Goal: Task Accomplishment & Management: Use online tool/utility

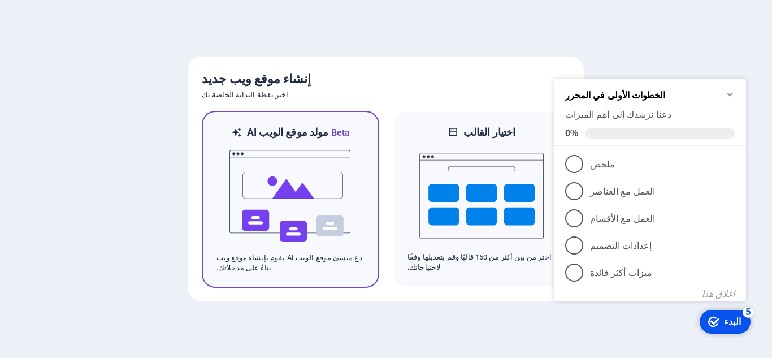
click at [346, 183] on img at bounding box center [290, 196] width 124 height 113
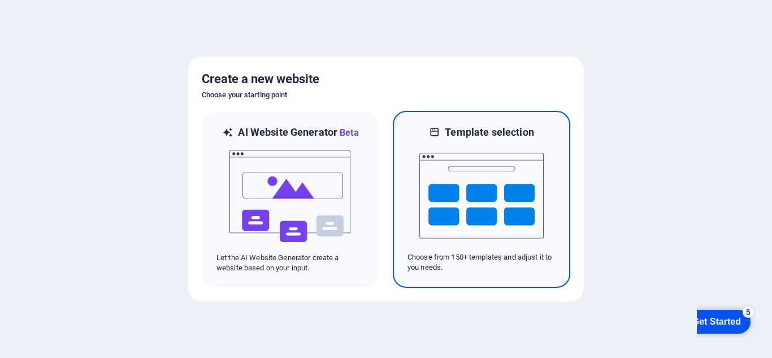
click at [470, 219] on img at bounding box center [482, 195] width 124 height 113
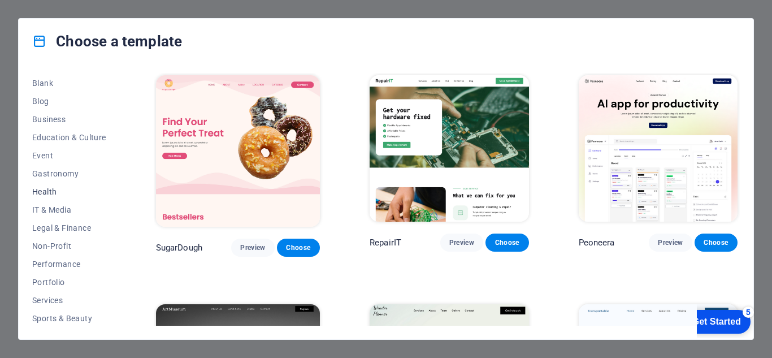
scroll to position [143, 0]
click at [57, 122] on span "Business" at bounding box center [69, 119] width 74 height 9
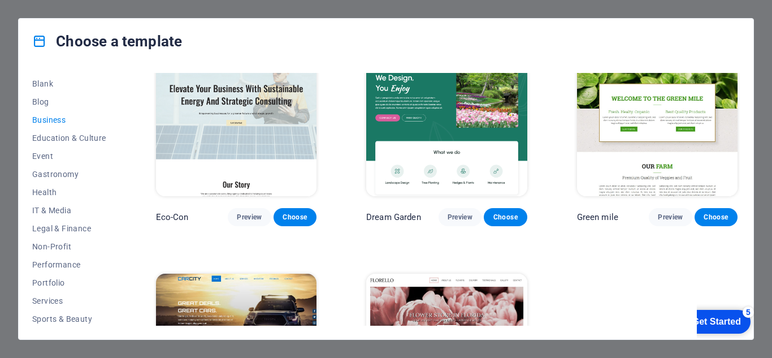
scroll to position [0, 0]
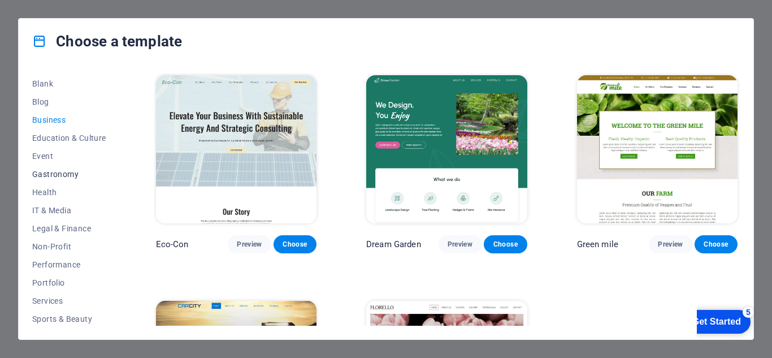
click at [48, 171] on span "Gastronomy" at bounding box center [69, 174] width 74 height 9
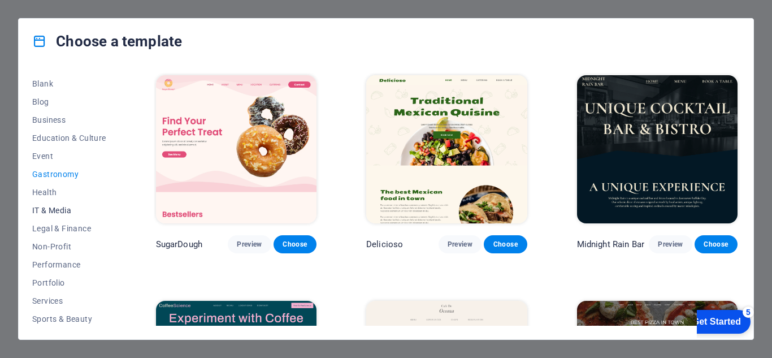
click at [51, 208] on span "IT & Media" at bounding box center [69, 210] width 74 height 9
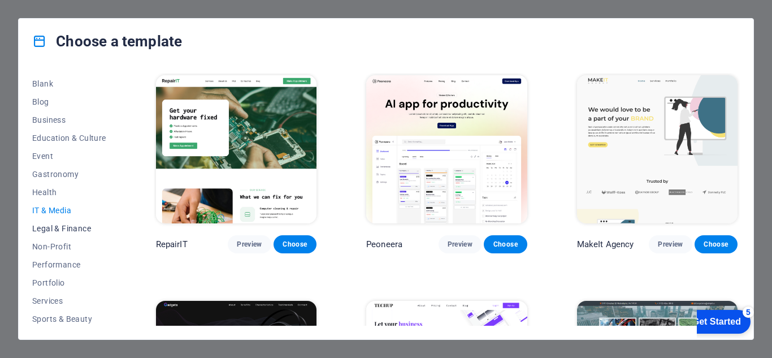
click at [54, 225] on span "Legal & Finance" at bounding box center [69, 228] width 74 height 9
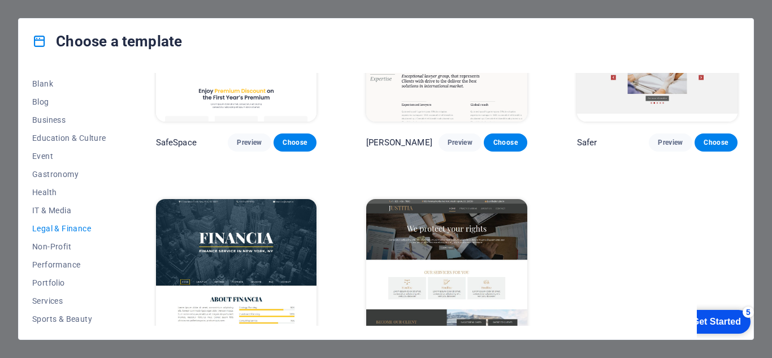
scroll to position [151, 0]
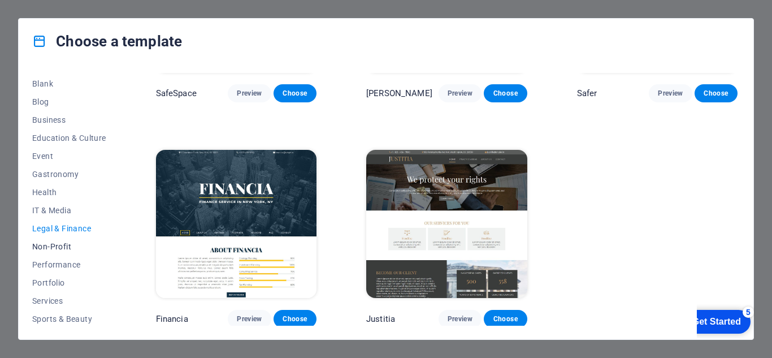
click at [63, 242] on span "Non-Profit" at bounding box center [69, 246] width 74 height 9
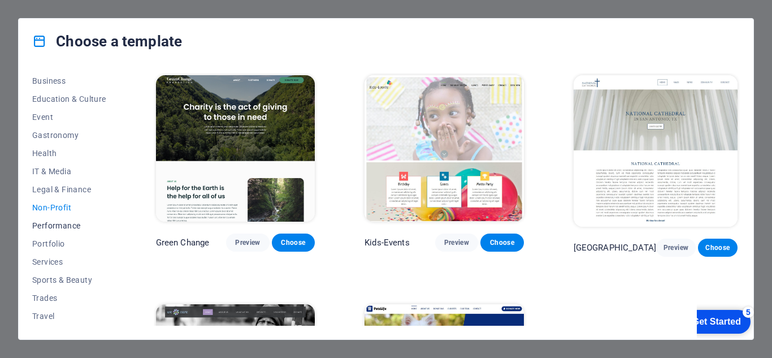
scroll to position [200, 0]
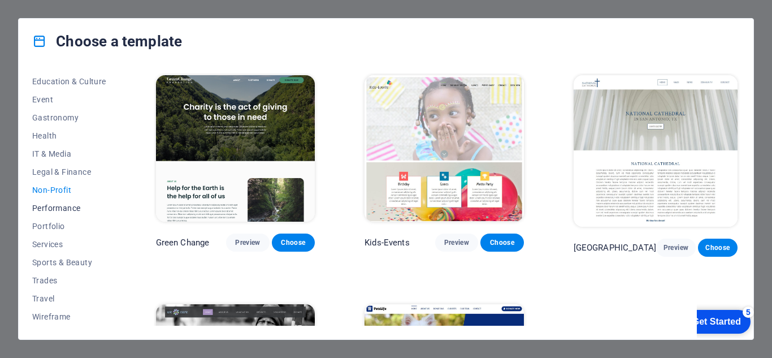
click at [65, 214] on button "Performance" at bounding box center [69, 208] width 74 height 18
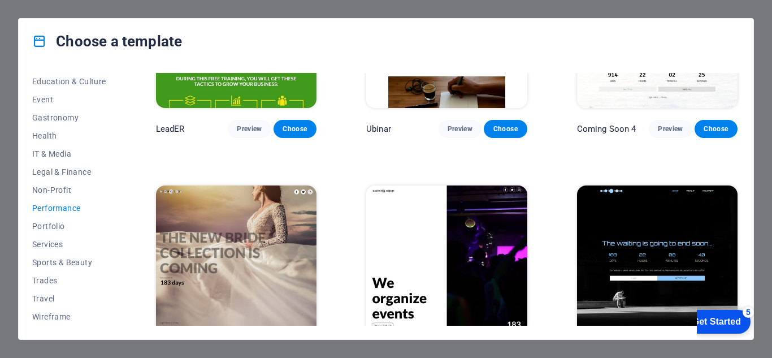
scroll to position [1048, 0]
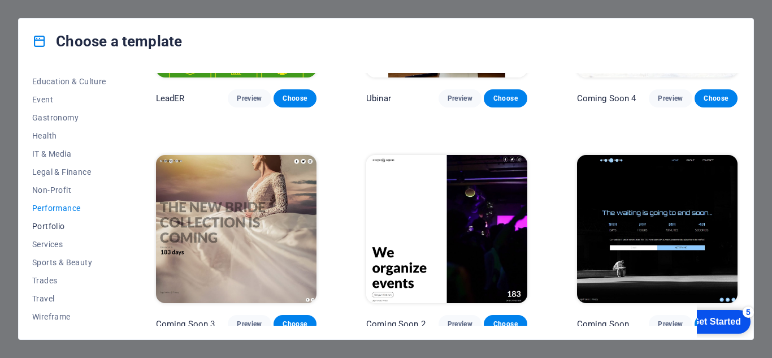
click at [37, 225] on span "Portfolio" at bounding box center [69, 226] width 74 height 9
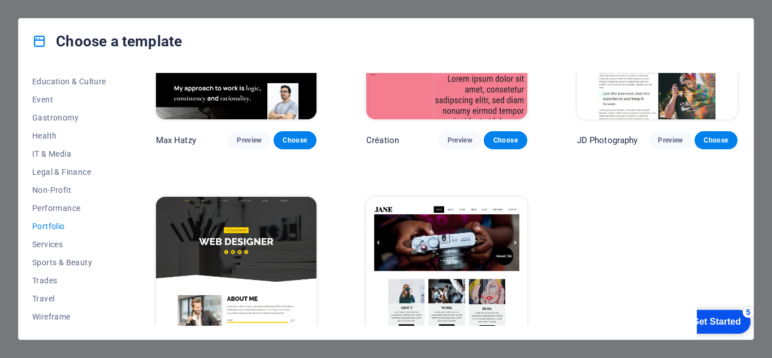
scroll to position [379, 0]
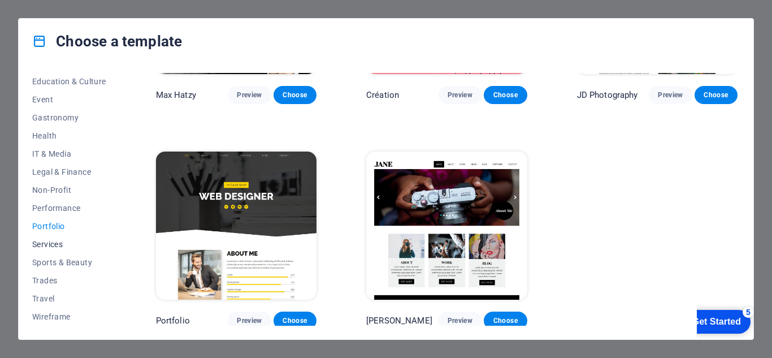
click at [58, 245] on span "Services" at bounding box center [69, 244] width 74 height 9
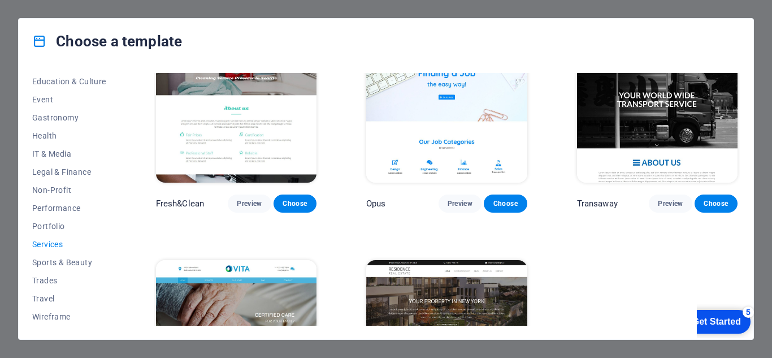
scroll to position [1282, 0]
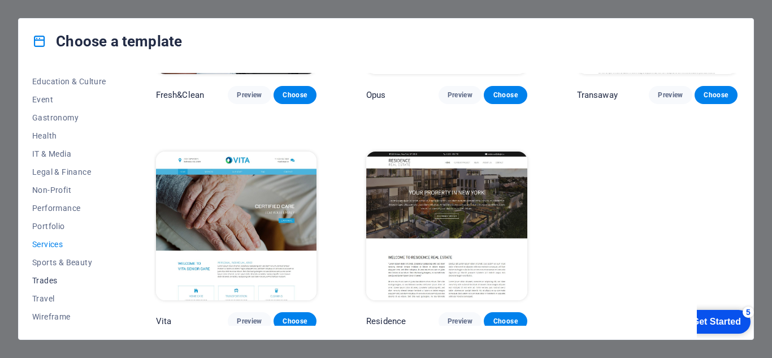
click at [51, 282] on span "Trades" at bounding box center [69, 280] width 74 height 9
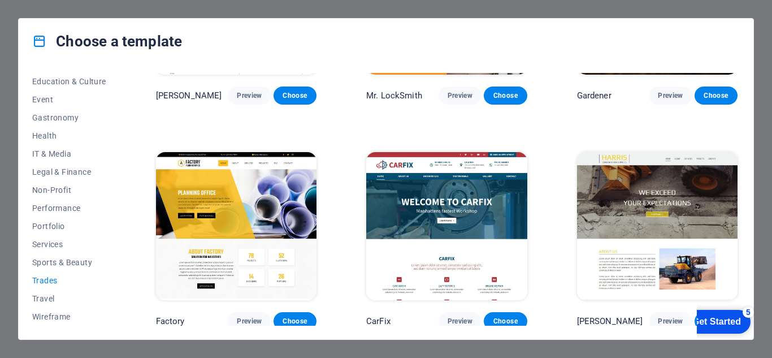
scroll to position [375, 0]
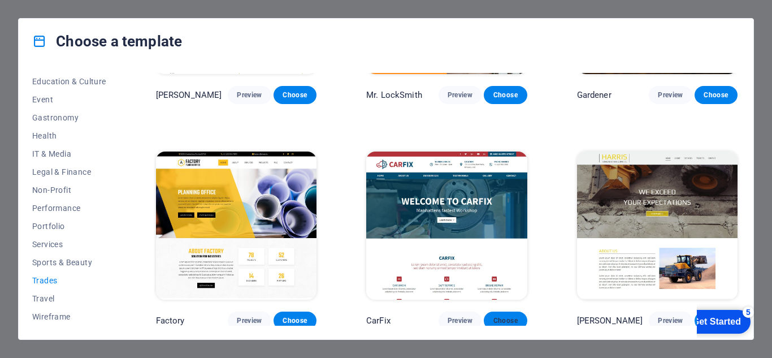
click at [503, 316] on span "Choose" at bounding box center [505, 320] width 25 height 9
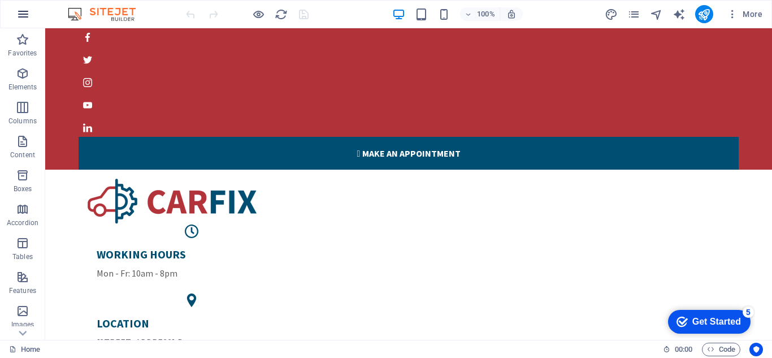
click at [21, 8] on icon "button" at bounding box center [23, 14] width 14 height 14
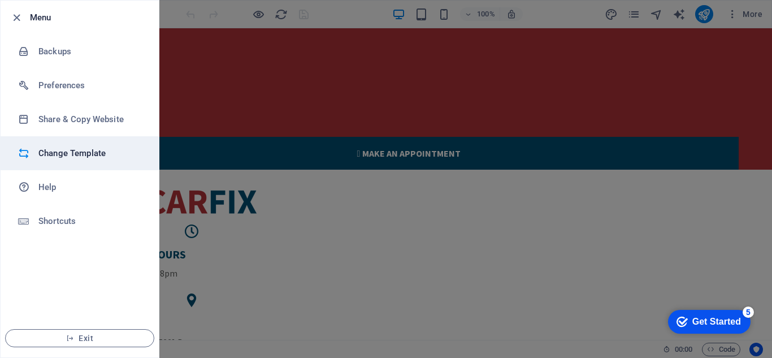
click at [79, 159] on h6 "Change Template" at bounding box center [90, 153] width 105 height 14
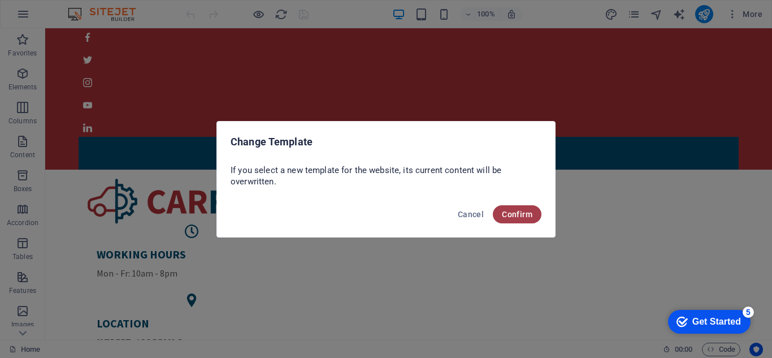
click at [532, 217] on span "Confirm" at bounding box center [517, 214] width 31 height 9
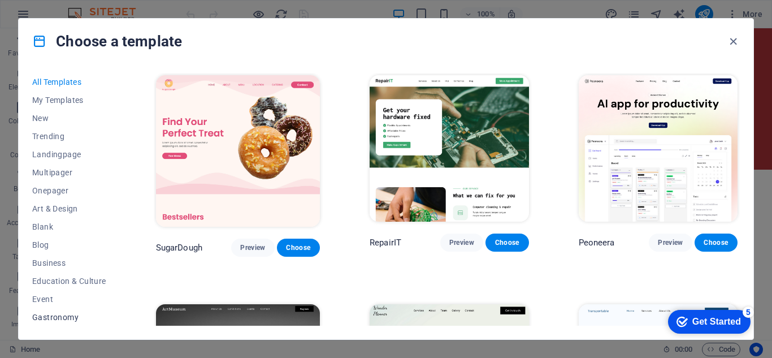
click at [56, 320] on span "Gastronomy" at bounding box center [69, 317] width 74 height 9
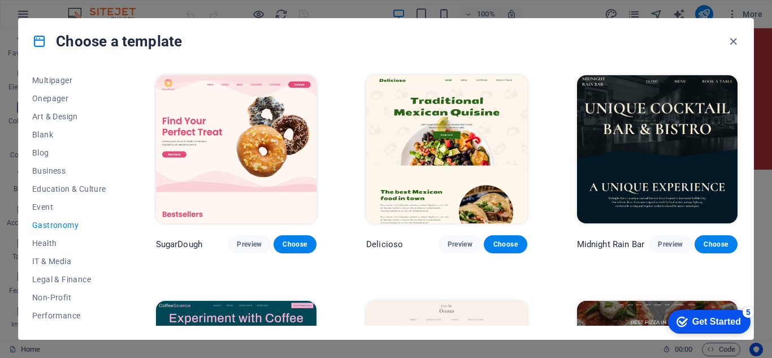
scroll to position [200, 0]
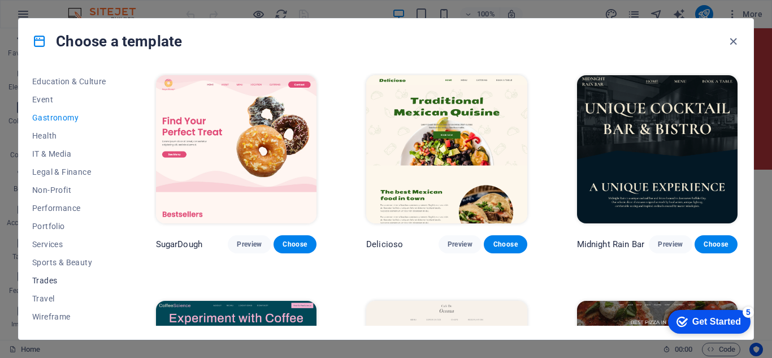
click at [46, 277] on span "Trades" at bounding box center [69, 280] width 74 height 9
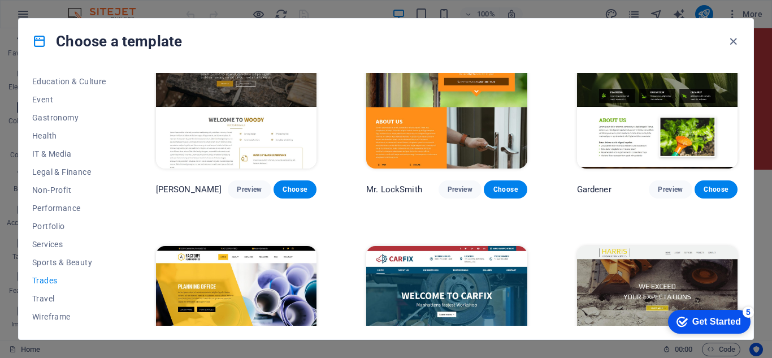
scroll to position [375, 0]
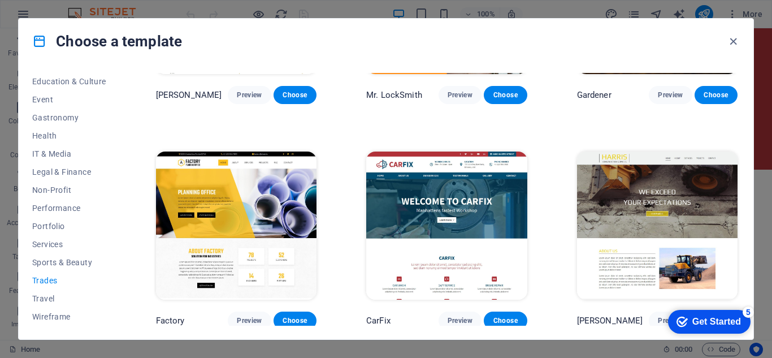
click at [698, 219] on img at bounding box center [657, 226] width 161 height 148
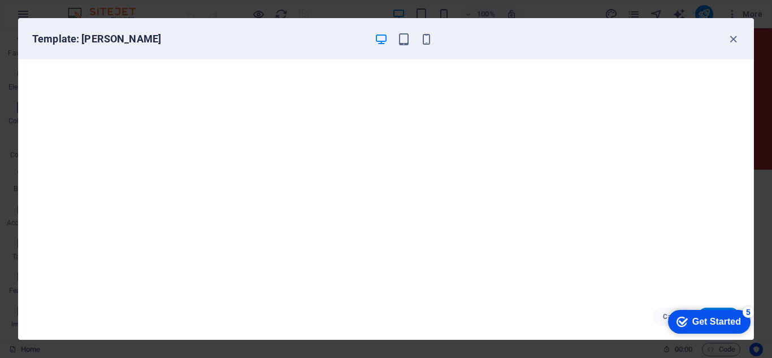
click at [707, 322] on div "Get Started" at bounding box center [717, 322] width 49 height 10
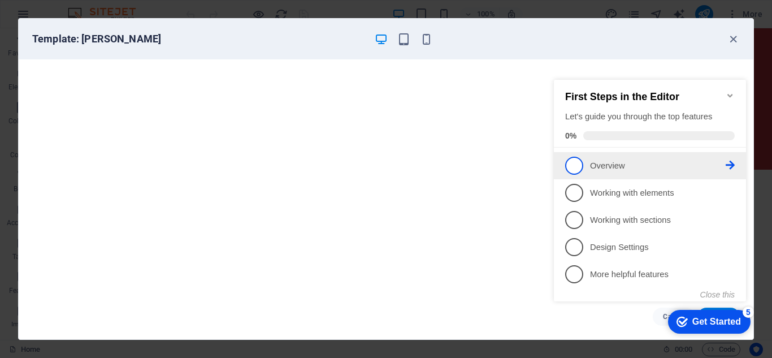
click at [645, 166] on p "Overview - incomplete" at bounding box center [658, 166] width 136 height 12
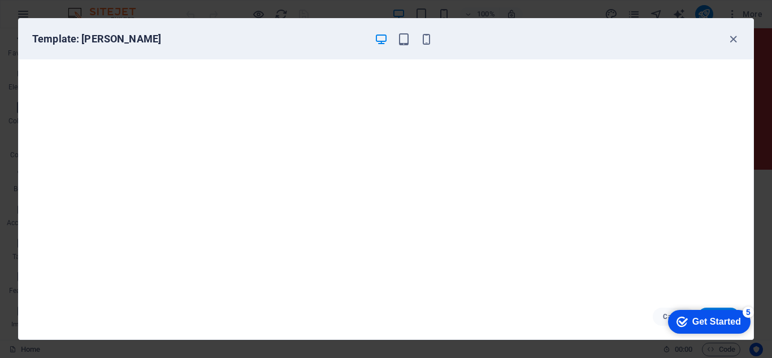
scroll to position [0, 0]
click at [714, 319] on div "Get Started" at bounding box center [717, 322] width 49 height 10
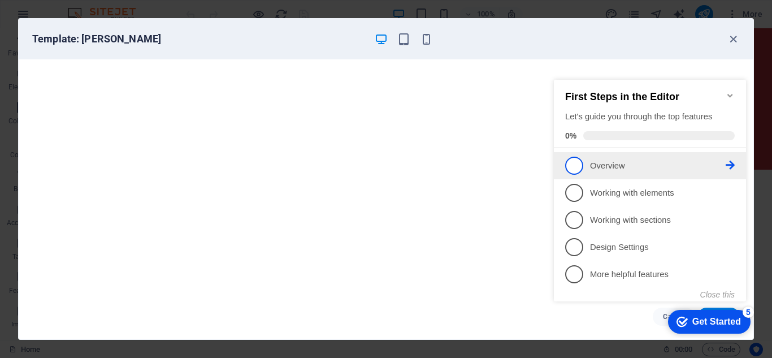
click at [607, 167] on p "Overview - incomplete" at bounding box center [658, 166] width 136 height 12
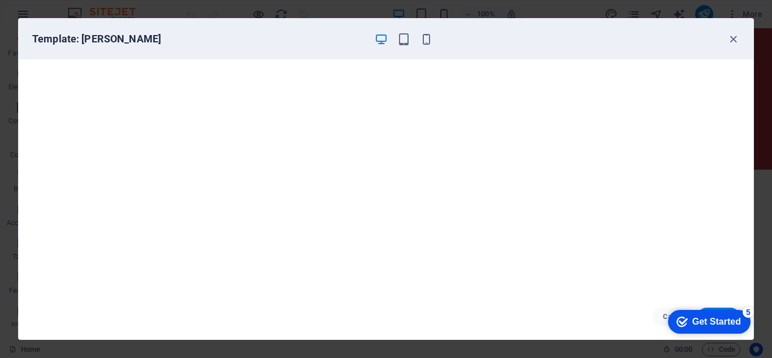
click at [698, 318] on div "Get Started" at bounding box center [717, 322] width 49 height 10
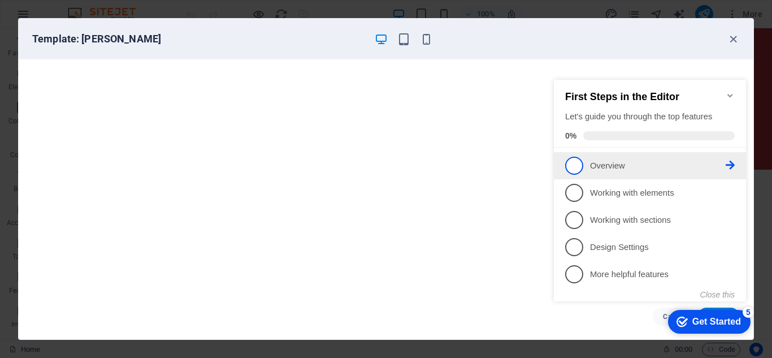
click at [579, 163] on span "1" at bounding box center [574, 166] width 18 height 18
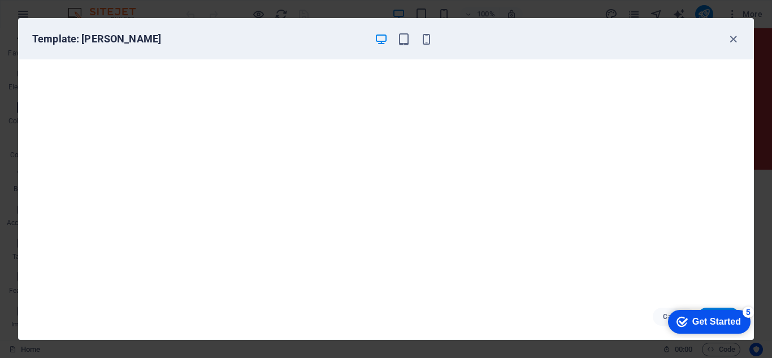
click at [713, 323] on div "Get Started" at bounding box center [717, 322] width 49 height 10
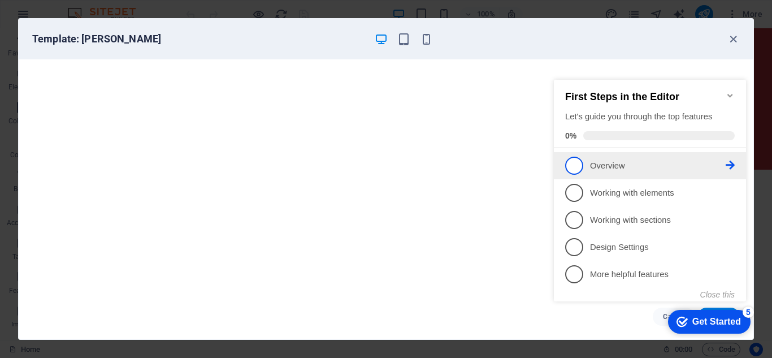
click at [731, 165] on icon at bounding box center [730, 165] width 9 height 9
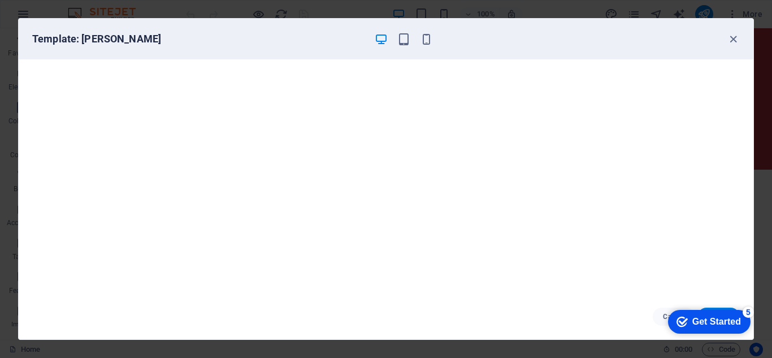
click at [702, 317] on div "Get Started" at bounding box center [717, 322] width 49 height 10
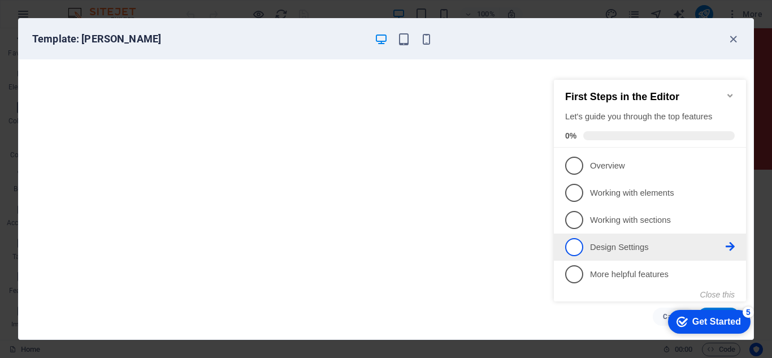
click at [630, 244] on p "Design Settings - incomplete" at bounding box center [658, 247] width 136 height 12
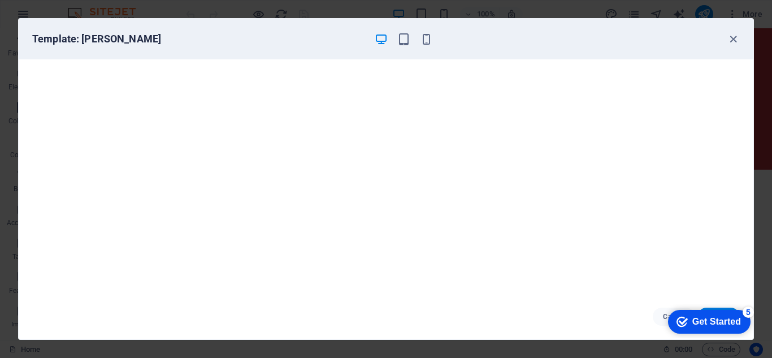
click at [694, 317] on div "Get Started" at bounding box center [717, 322] width 49 height 10
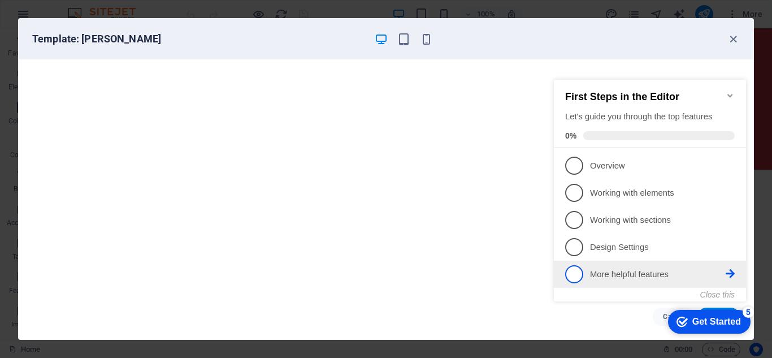
click at [658, 276] on p "More helpful features - incomplete" at bounding box center [658, 275] width 136 height 12
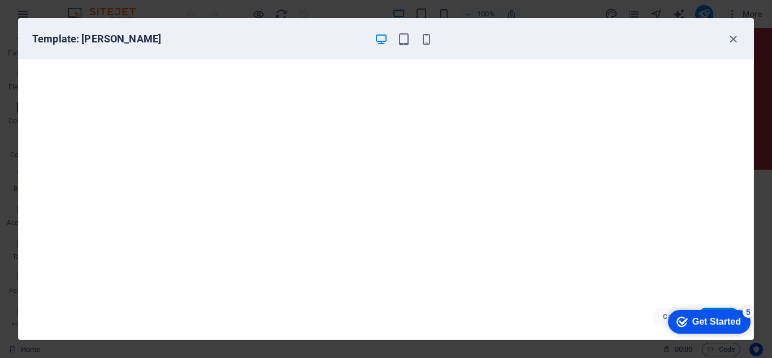
click at [741, 327] on div "Get Started" at bounding box center [717, 322] width 49 height 10
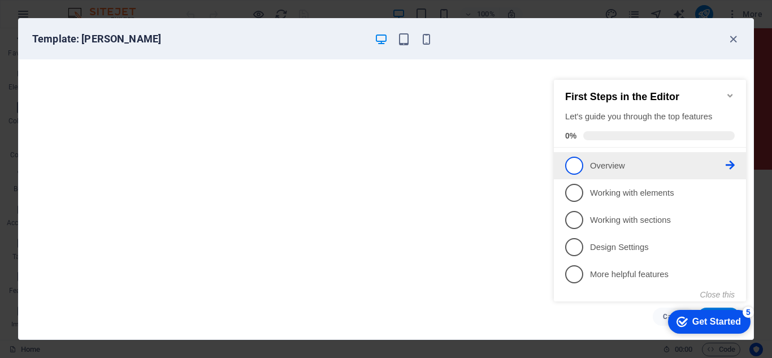
click at [618, 157] on link "1 Overview - incomplete" at bounding box center [650, 166] width 170 height 18
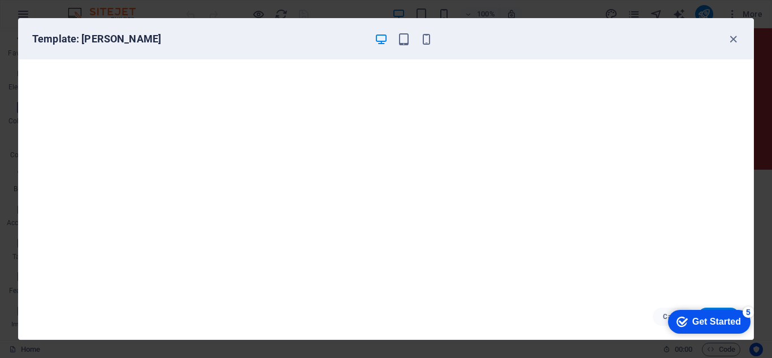
click at [728, 29] on div "Template: Harris" at bounding box center [386, 39] width 735 height 41
click at [728, 40] on icon "button" at bounding box center [733, 39] width 13 height 13
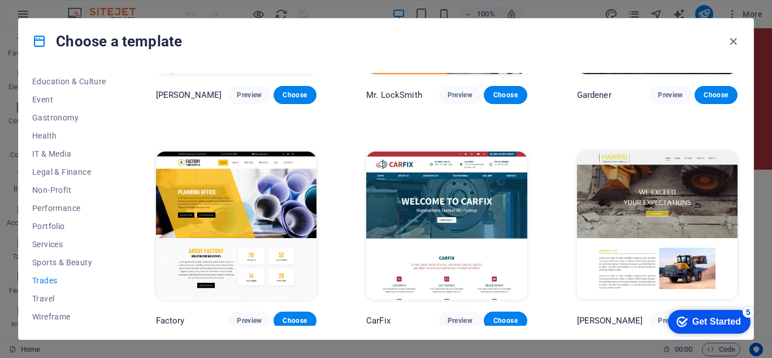
click at [678, 212] on img at bounding box center [657, 226] width 161 height 148
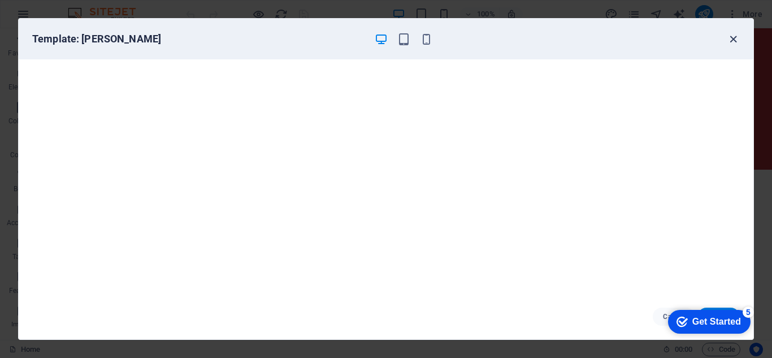
click at [734, 38] on icon "button" at bounding box center [733, 39] width 13 height 13
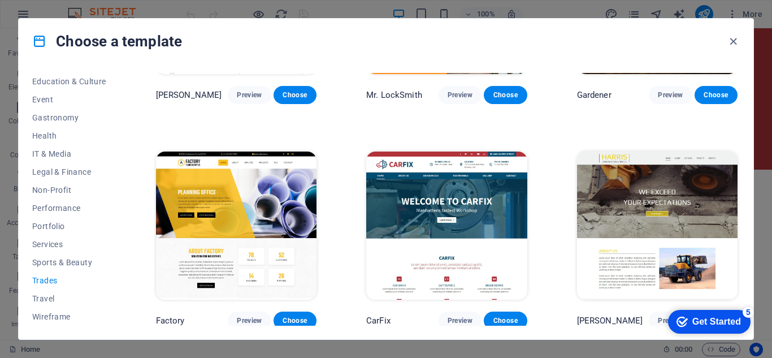
click at [723, 310] on div "checkmark Get Started 5" at bounding box center [709, 322] width 83 height 24
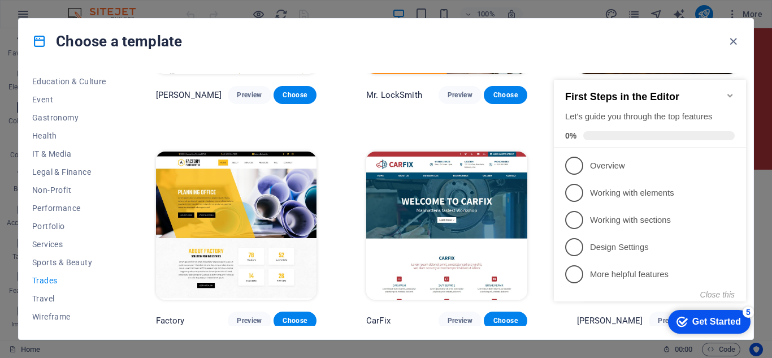
click div "checkmark Get Started 5 First Steps in the Editor Let's guide you through the t…"
drag, startPoint x: 727, startPoint y: 315, endPoint x: 750, endPoint y: 265, distance: 55.4
click div "checkmark Get Started 5 First Steps in the Editor Let's guide you through the t…"
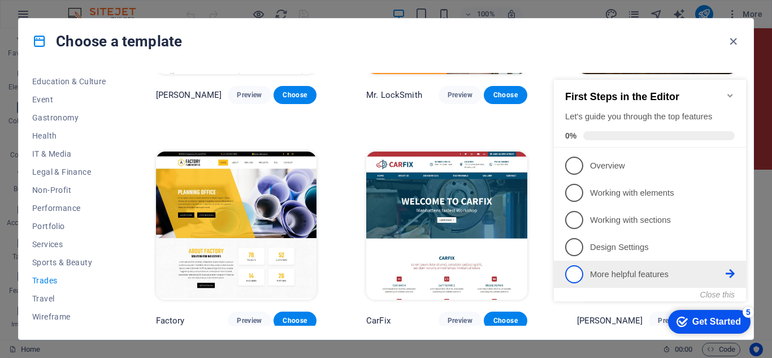
click at [684, 270] on p "More helpful features - incomplete" at bounding box center [658, 275] width 136 height 12
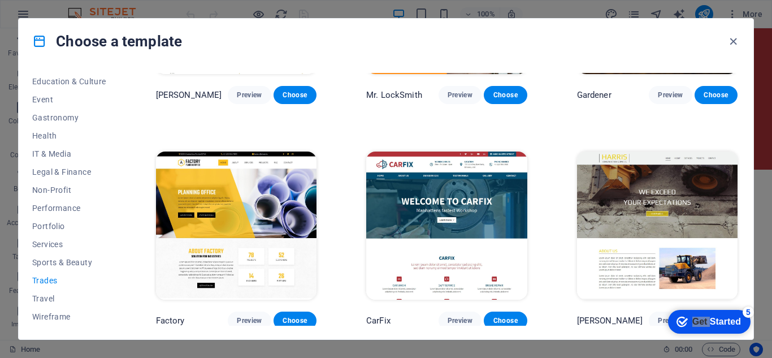
click div "checkmark Get Started 5 First Steps in the Editor Let's guide you through the t…"
click at [684, 263] on img at bounding box center [657, 226] width 161 height 148
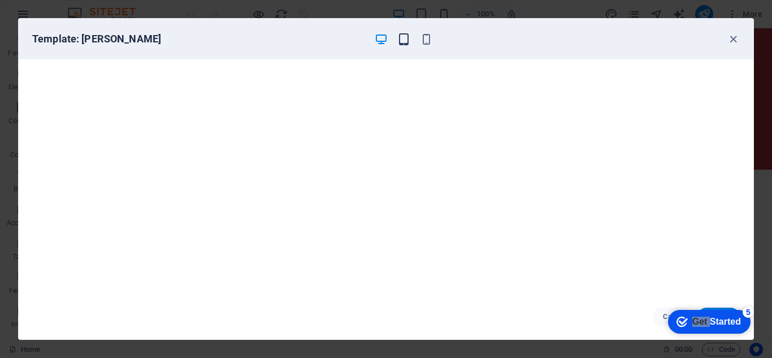
click at [409, 44] on icon "button" at bounding box center [404, 39] width 13 height 13
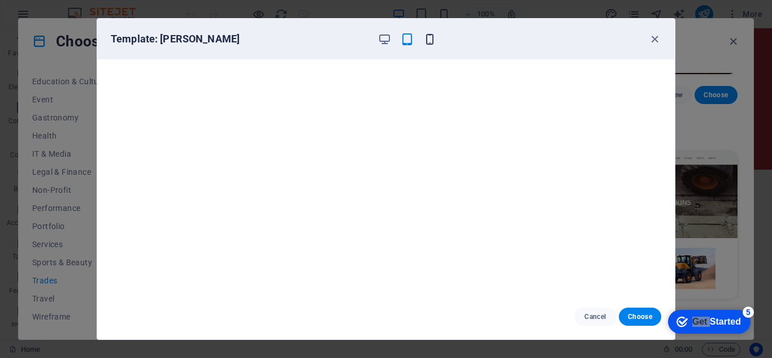
click at [425, 39] on icon "button" at bounding box center [430, 39] width 13 height 13
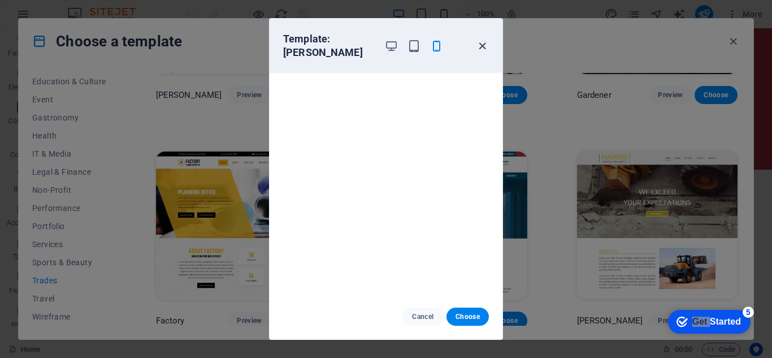
click at [476, 40] on icon "button" at bounding box center [482, 46] width 13 height 13
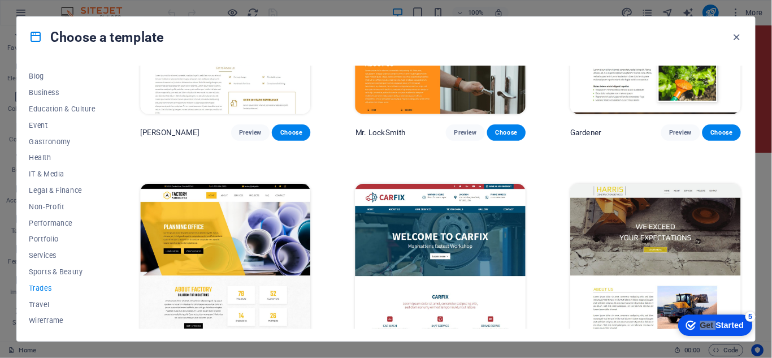
scroll to position [375, 0]
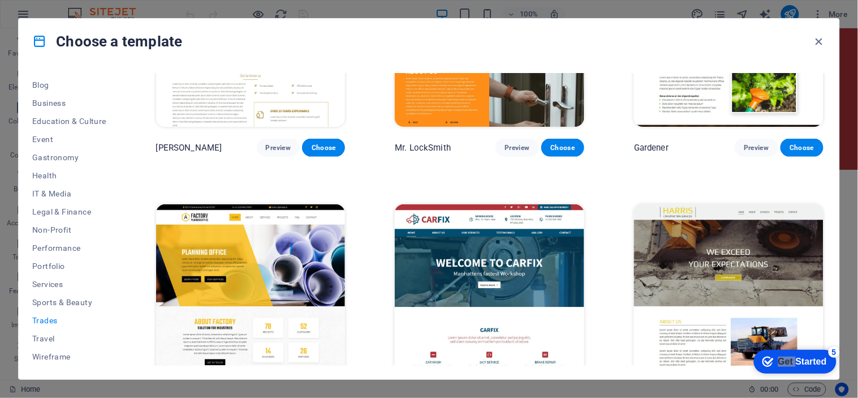
drag, startPoint x: 772, startPoint y: 1, endPoint x: 598, endPoint y: 165, distance: 238.8
click at [598, 165] on div "WePaint Preview Choose Handyman Preview Choose Max Roofer Preview Choose Woody …" at bounding box center [490, 53] width 672 height 710
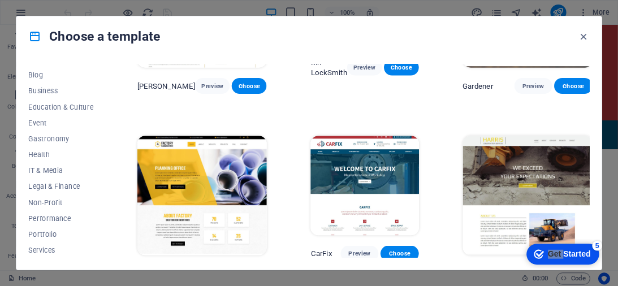
scroll to position [348, 0]
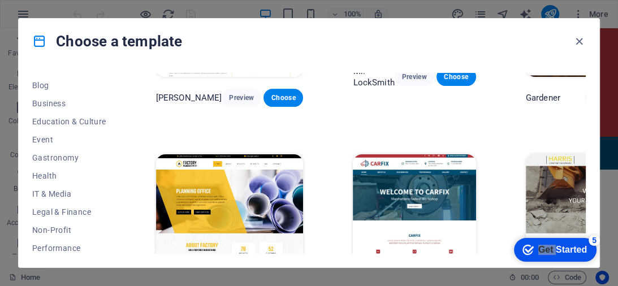
drag, startPoint x: 805, startPoint y: 1, endPoint x: 375, endPoint y: 53, distance: 433.0
click at [375, 53] on div "Choose a template" at bounding box center [309, 41] width 581 height 45
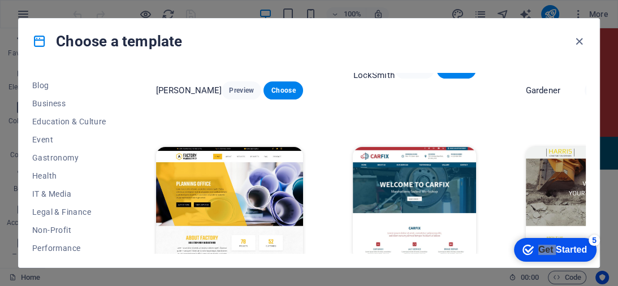
scroll to position [357, 0]
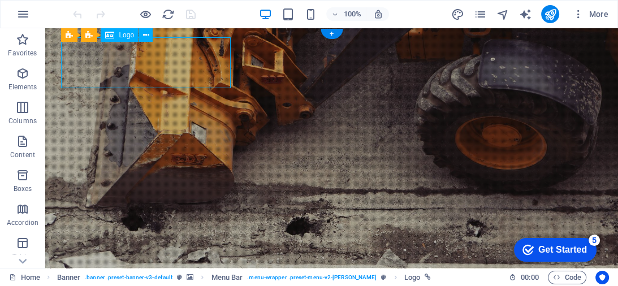
select select "px"
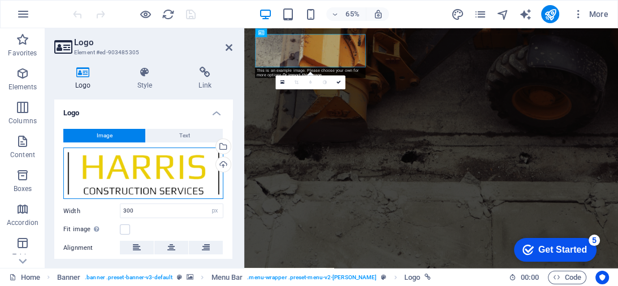
click at [154, 163] on div "Drag files here, click to choose files or select files from Files or our free s…" at bounding box center [143, 174] width 160 height 52
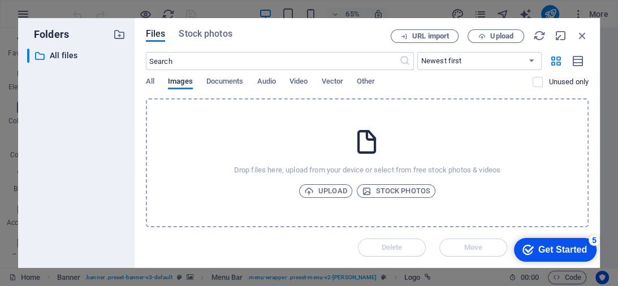
click at [154, 163] on div "Drop files here, upload from your device or select from free stock photos & vid…" at bounding box center [367, 162] width 443 height 129
click at [578, 36] on icon "button" at bounding box center [582, 35] width 12 height 12
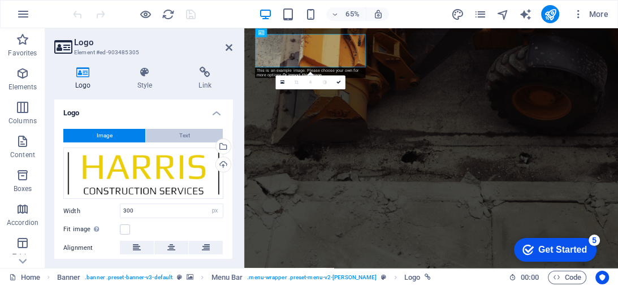
click at [183, 140] on span "Text" at bounding box center [184, 136] width 11 height 14
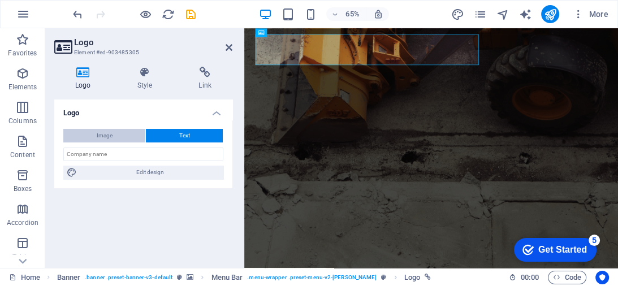
click at [111, 138] on span "Image" at bounding box center [105, 136] width 16 height 14
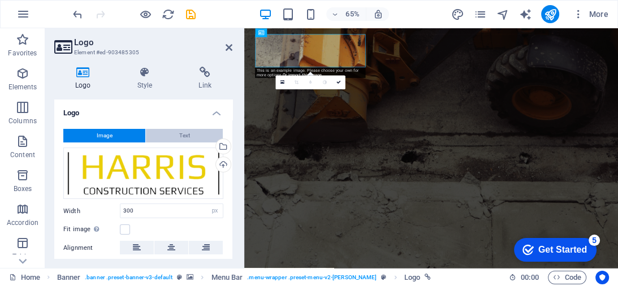
click at [170, 138] on button "Text" at bounding box center [184, 136] width 77 height 14
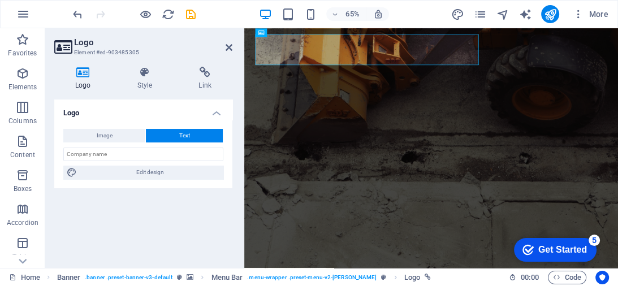
click at [241, 83] on div "Logo Style Link Logo Image Text Drag files here, click to choose files or selec…" at bounding box center [143, 163] width 196 height 210
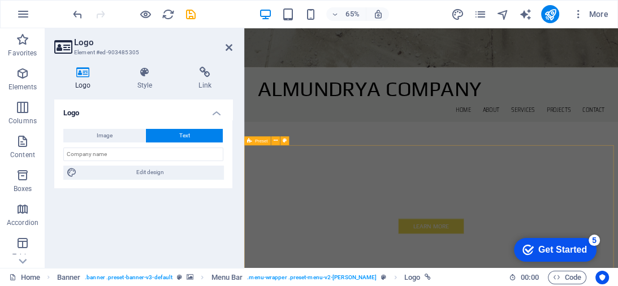
scroll to position [317, 0]
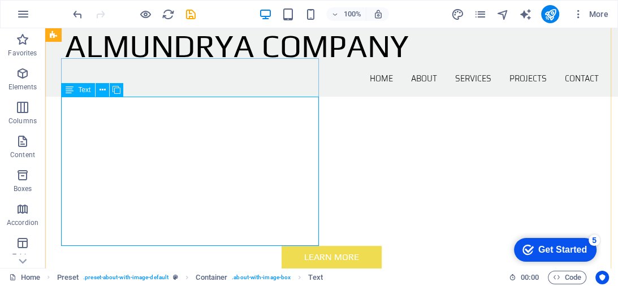
click at [137, 106] on div "H1 Banner Banner Container Banner Menu Bar Menu Bar Banner Logo Menu Spacer But…" at bounding box center [331, 148] width 573 height 240
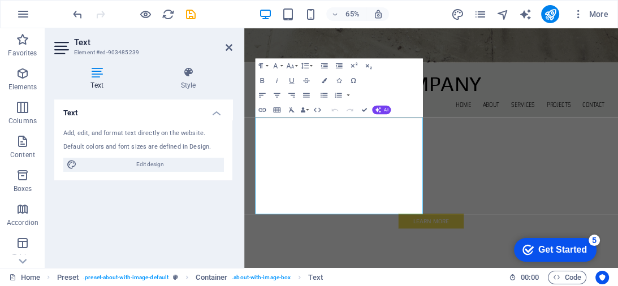
click at [142, 131] on div "Add, edit, and format text directly on the website." at bounding box center [143, 134] width 160 height 10
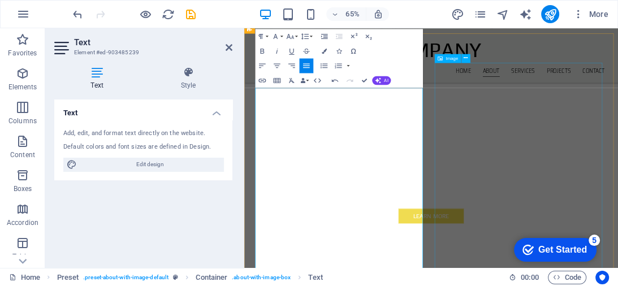
scroll to position [271, 0]
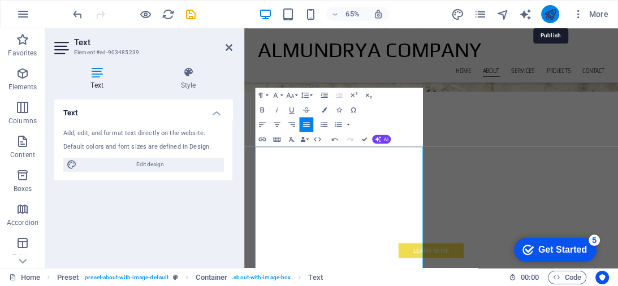
click at [553, 16] on icon "publish" at bounding box center [549, 14] width 13 height 13
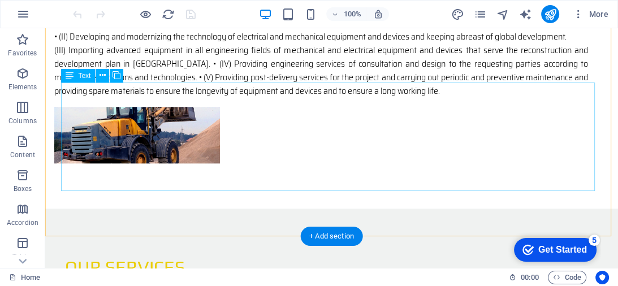
scroll to position [769, 0]
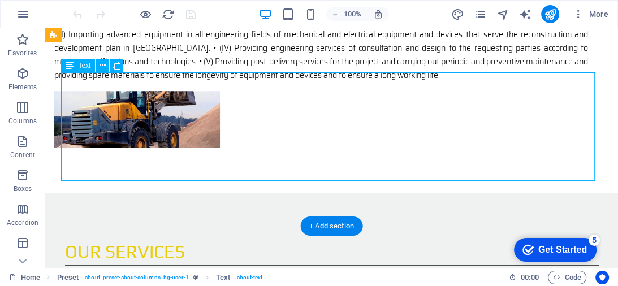
drag, startPoint x: 63, startPoint y: 79, endPoint x: 75, endPoint y: 96, distance: 20.6
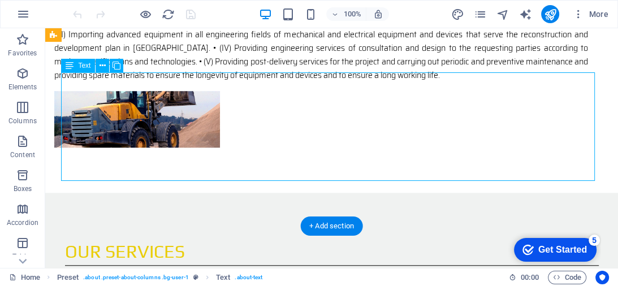
click at [169, 109] on div "Drag here to replace the existing content. Press “Ctrl” if you want to create a…" at bounding box center [331, 148] width 573 height 240
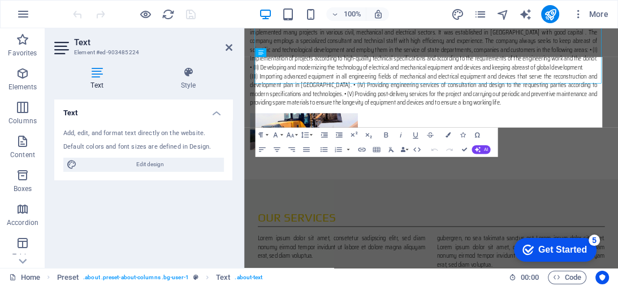
scroll to position [837, 0]
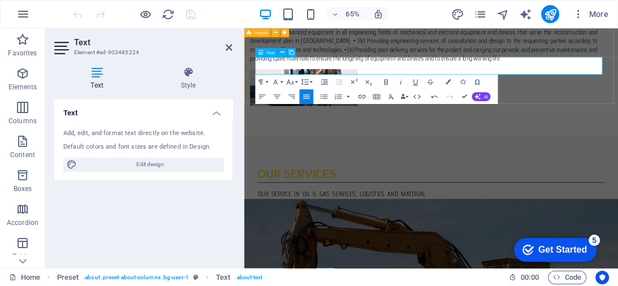
click at [618, 193] on div "Our Services OUR SERVICE IN OIL & GAS SERVICES, LOGISTICS AND MATERIAL SUPPLY, …" at bounding box center [531, 271] width 575 height 157
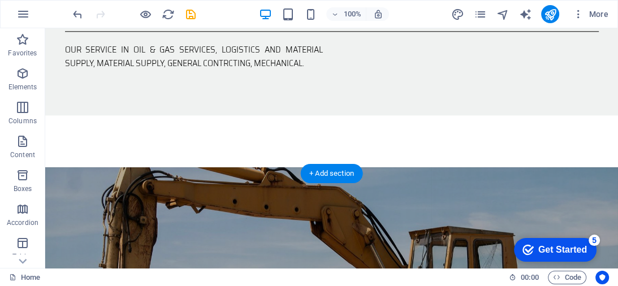
scroll to position [1041, 0]
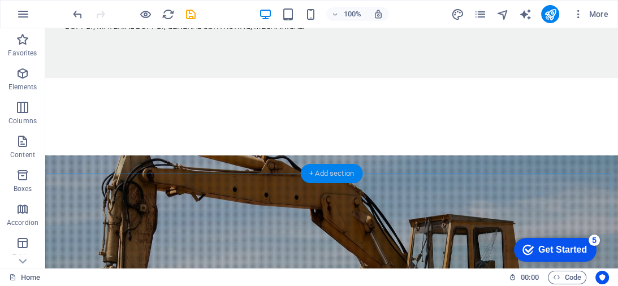
click at [335, 174] on div "+ Add section" at bounding box center [331, 173] width 63 height 19
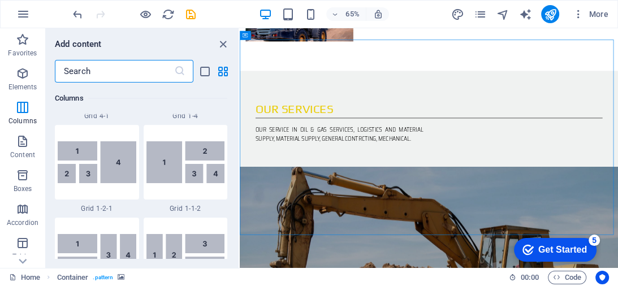
scroll to position [1662, 0]
click at [217, 46] on icon "close panel" at bounding box center [223, 44] width 13 height 13
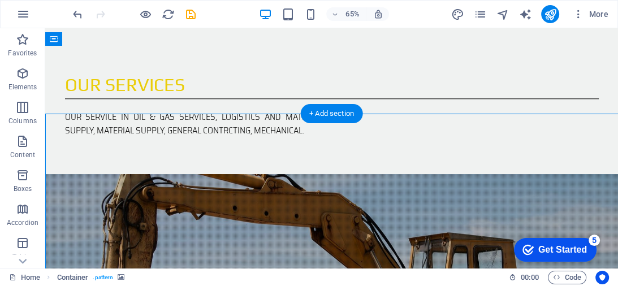
scroll to position [868, 0]
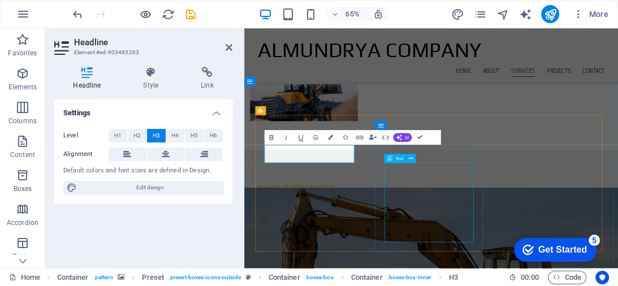
scroll to position [755, 0]
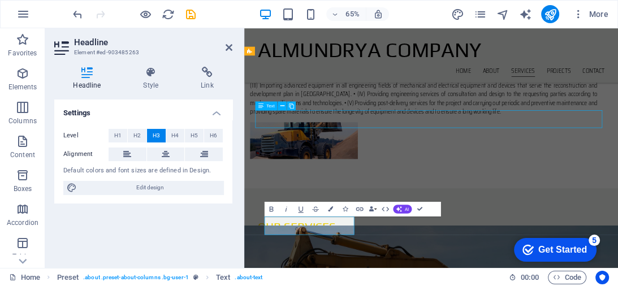
scroll to position [687, 0]
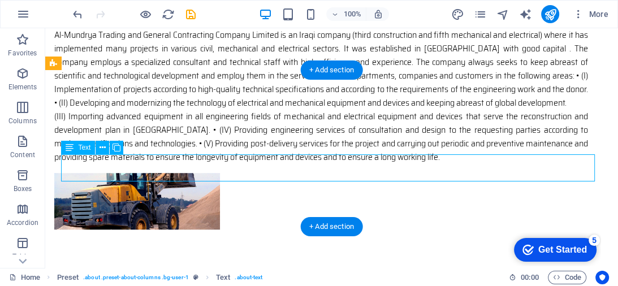
drag, startPoint x: 129, startPoint y: 162, endPoint x: 156, endPoint y: 165, distance: 26.8
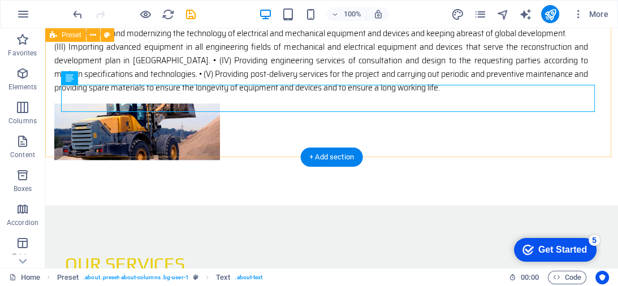
scroll to position [868, 0]
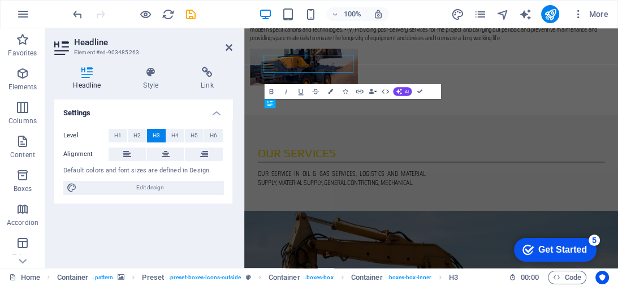
scroll to position [936, 0]
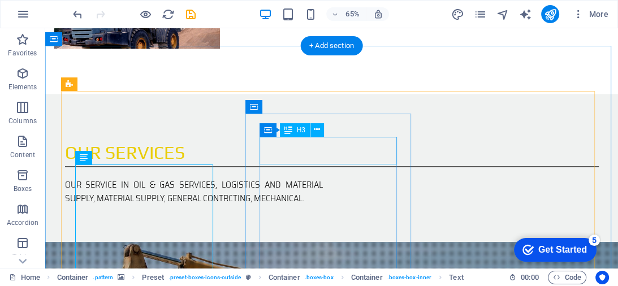
scroll to position [868, 0]
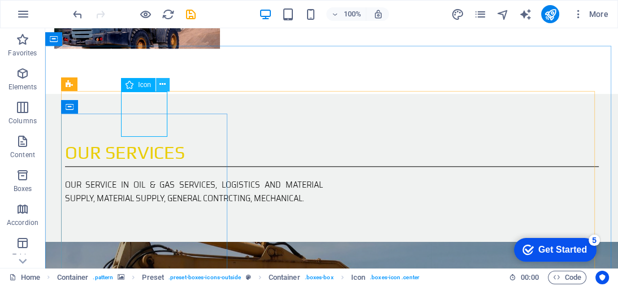
click at [162, 82] on icon at bounding box center [162, 85] width 6 height 12
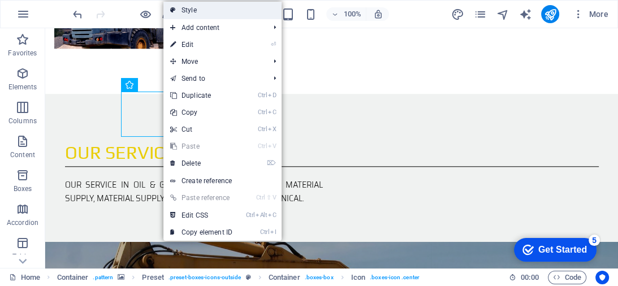
click at [195, 13] on link "Style" at bounding box center [222, 10] width 118 height 17
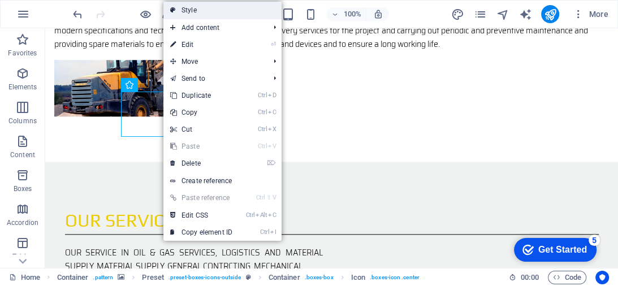
select select "px"
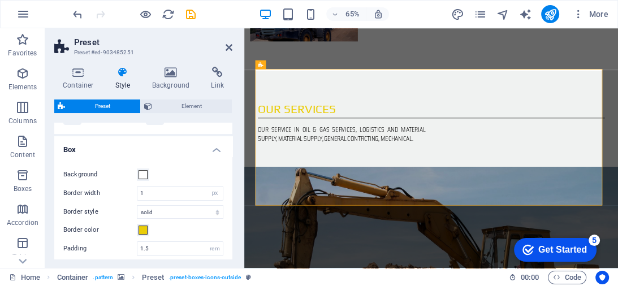
scroll to position [0, 0]
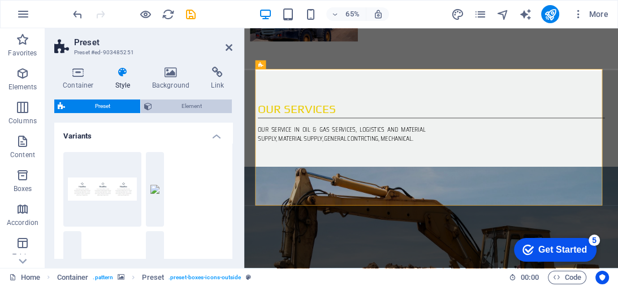
click at [192, 110] on span "Element" at bounding box center [193, 107] width 74 height 14
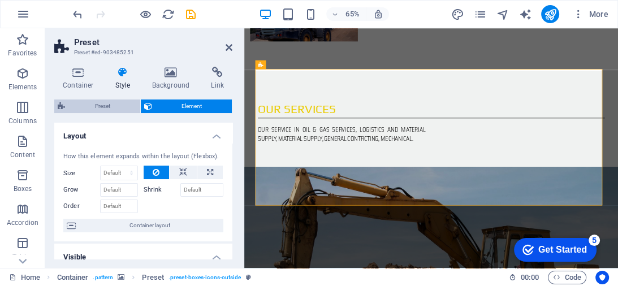
click at [129, 104] on span "Preset" at bounding box center [102, 107] width 68 height 14
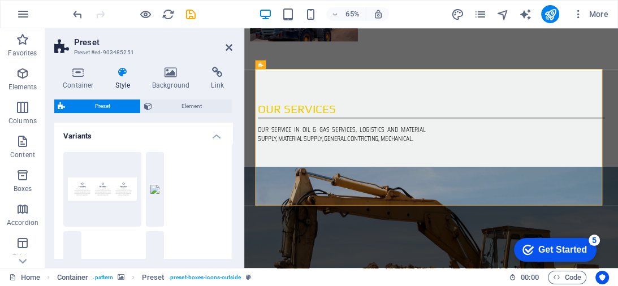
click at [131, 70] on icon at bounding box center [123, 72] width 32 height 11
click at [89, 75] on icon at bounding box center [78, 72] width 48 height 11
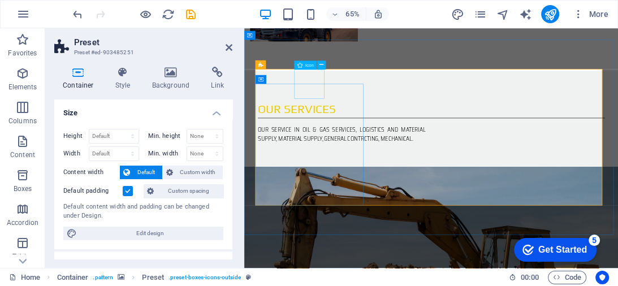
click at [320, 67] on icon at bounding box center [322, 65] width 4 height 8
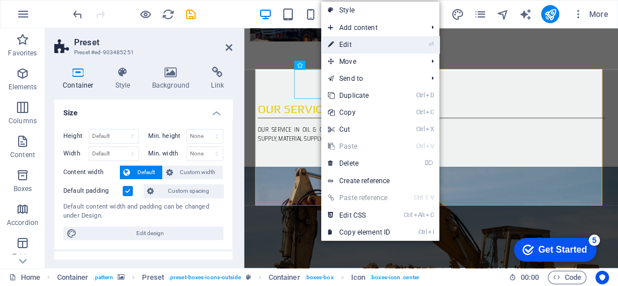
click at [362, 42] on link "⏎ Edit" at bounding box center [359, 44] width 76 height 17
select select "xMidYMid"
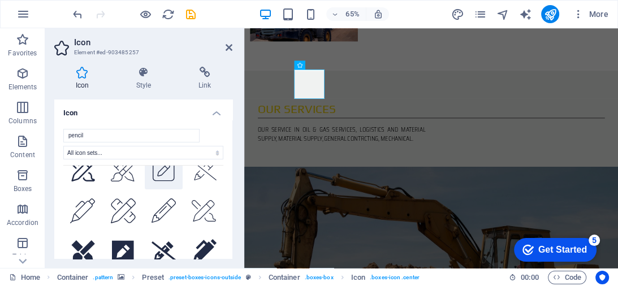
scroll to position [369, 0]
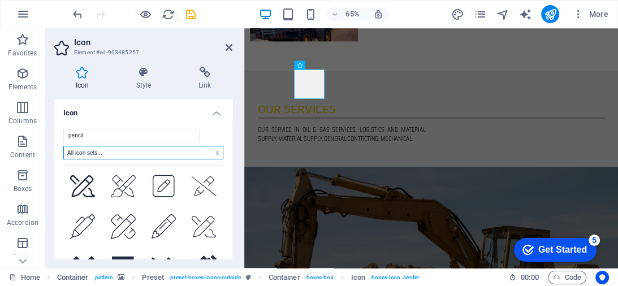
click at [192, 158] on select "All icon sets... IcoFont Ionicons FontAwesome Brands FontAwesome Duotone FontAw…" at bounding box center [143, 153] width 160 height 14
click at [63, 146] on select "All icon sets... IcoFont Ionicons FontAwesome Brands FontAwesome Duotone FontAw…" at bounding box center [143, 153] width 160 height 14
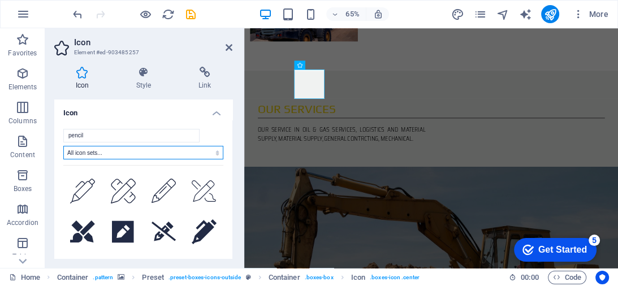
scroll to position [452, 0]
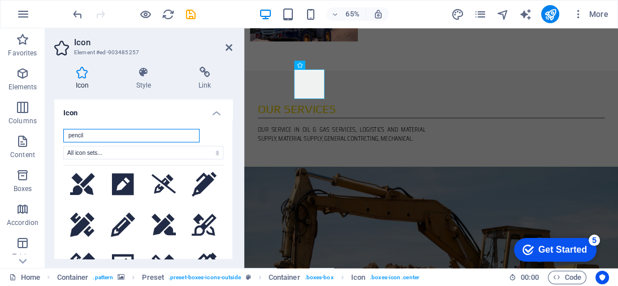
click at [185, 133] on input "pencil" at bounding box center [131, 136] width 136 height 14
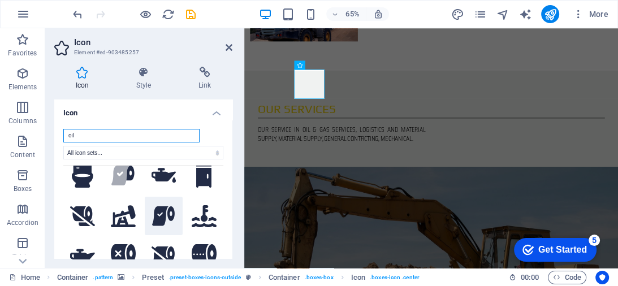
scroll to position [181, 0]
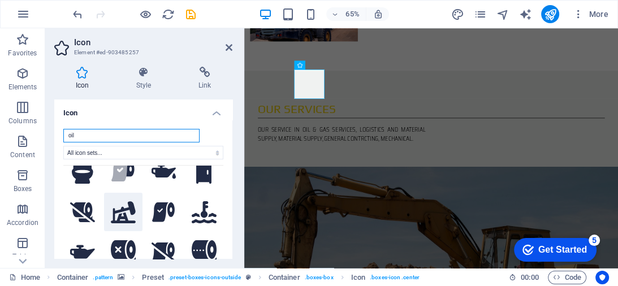
type input "oil"
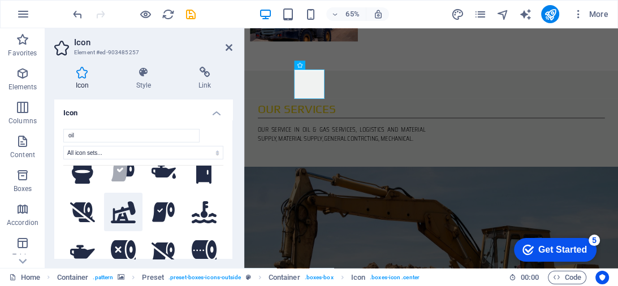
click at [133, 208] on icon at bounding box center [123, 212] width 25 height 22
click at [226, 44] on icon at bounding box center [229, 47] width 7 height 9
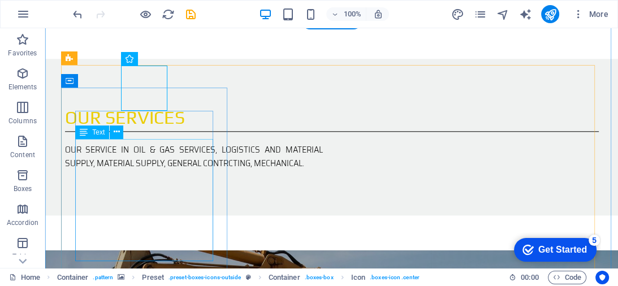
scroll to position [959, 0]
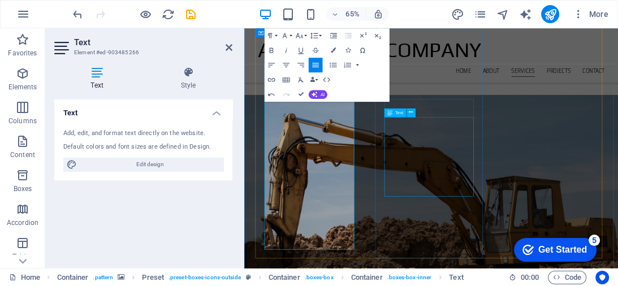
scroll to position [913, 0]
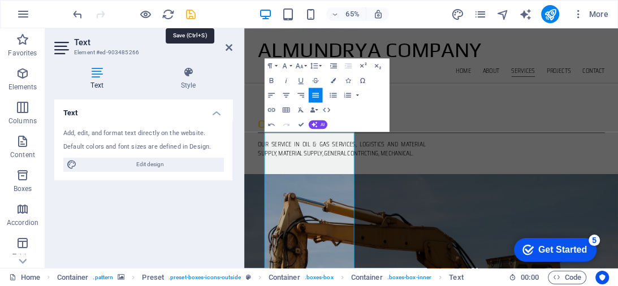
click at [190, 12] on icon "save" at bounding box center [190, 14] width 13 height 13
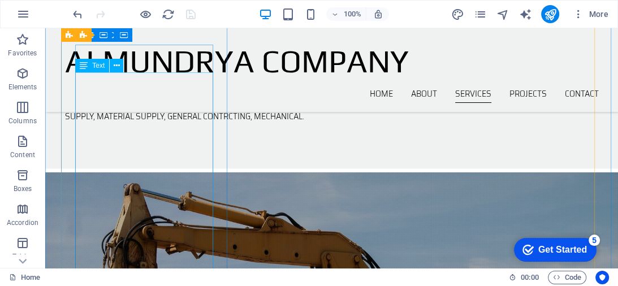
scroll to position [891, 0]
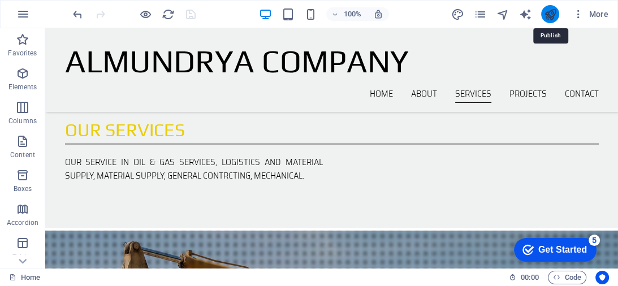
click at [545, 11] on icon "publish" at bounding box center [549, 14] width 13 height 13
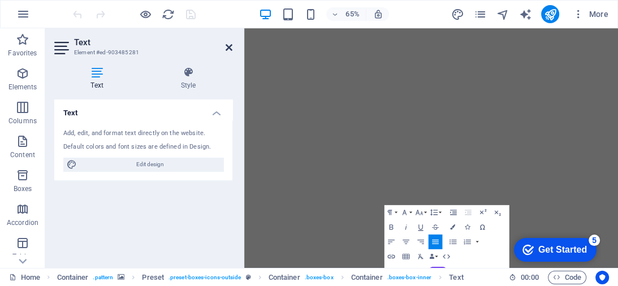
click at [230, 46] on icon at bounding box center [229, 47] width 7 height 9
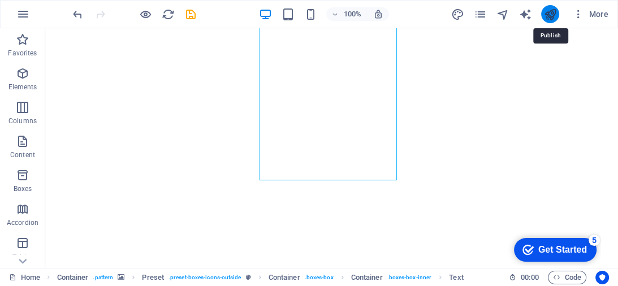
click at [553, 14] on icon "publish" at bounding box center [549, 14] width 13 height 13
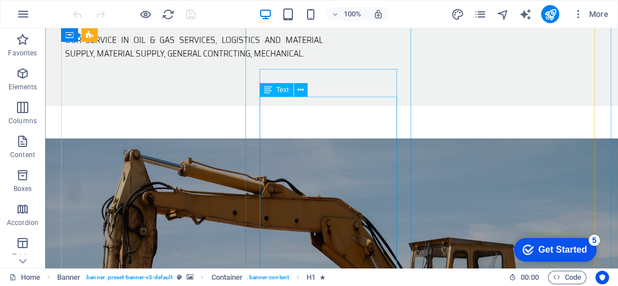
scroll to position [1086, 0]
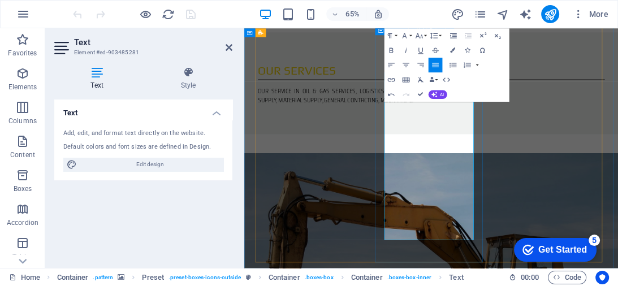
scroll to position [1176, 0]
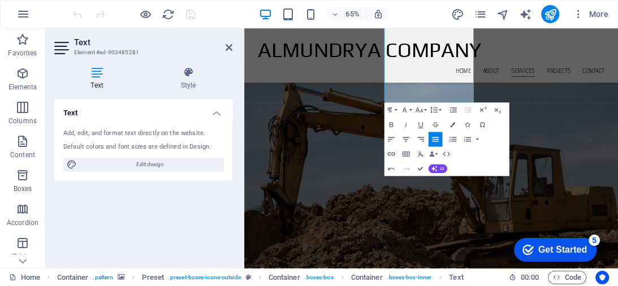
scroll to position [1221, 0]
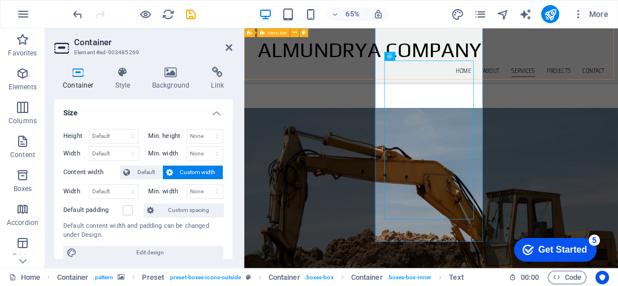
scroll to position [1041, 0]
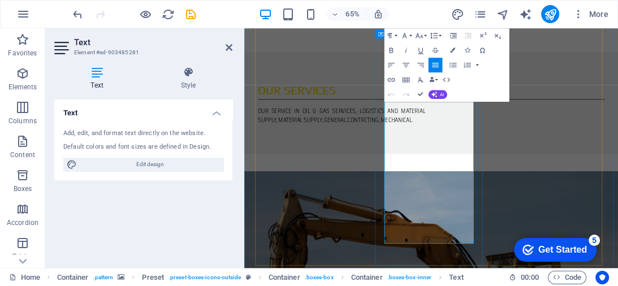
scroll to position [1096, 0]
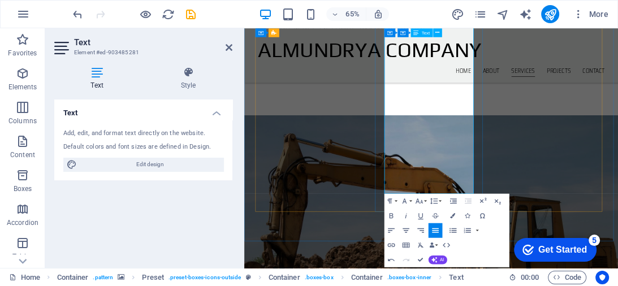
scroll to position [1082, 0]
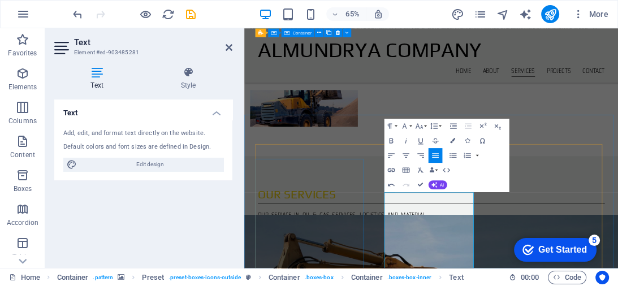
scroll to position [804, 0]
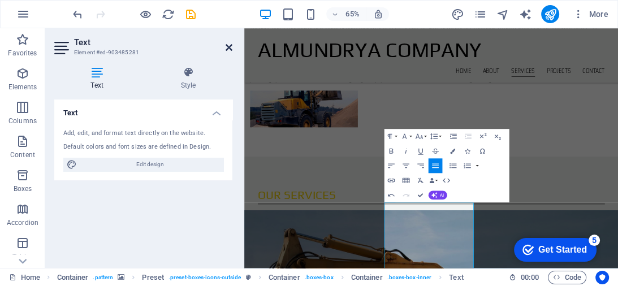
click at [230, 50] on icon at bounding box center [229, 47] width 7 height 9
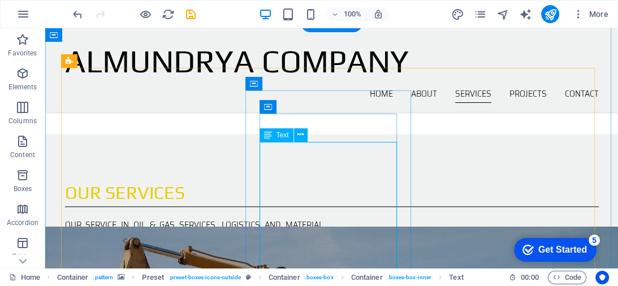
scroll to position [756, 0]
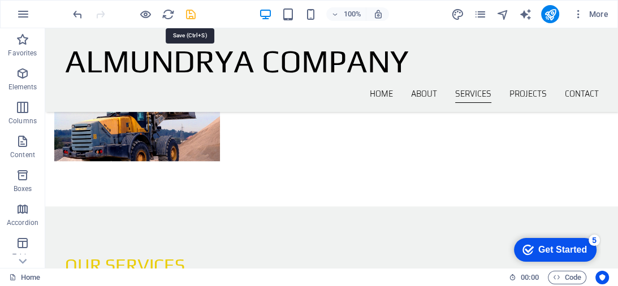
click at [191, 14] on icon "save" at bounding box center [190, 14] width 13 height 13
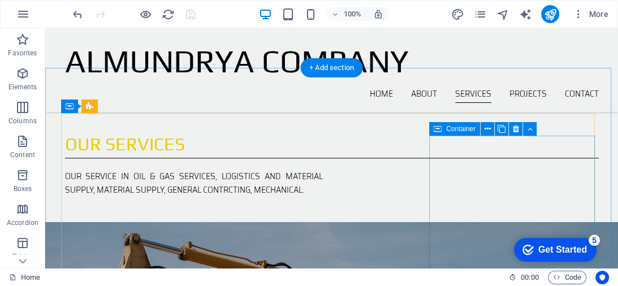
scroll to position [846, 0]
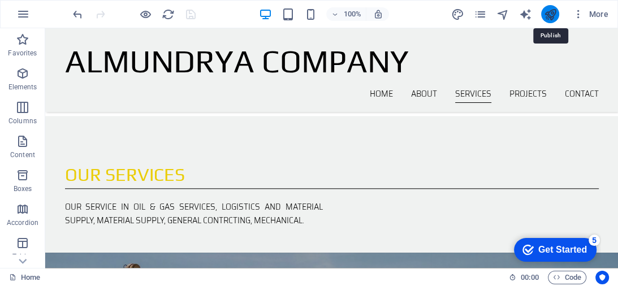
click at [552, 14] on icon "publish" at bounding box center [549, 14] width 13 height 13
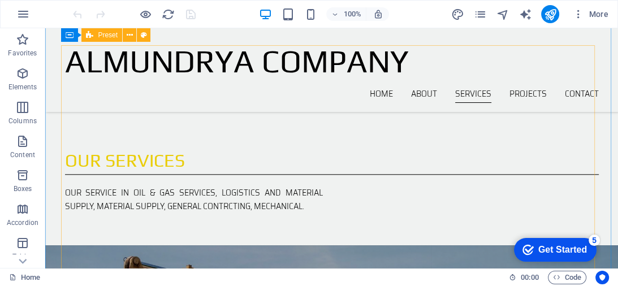
scroll to position [860, 0]
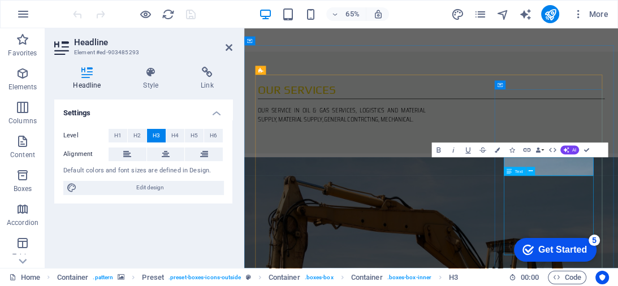
scroll to position [1018, 0]
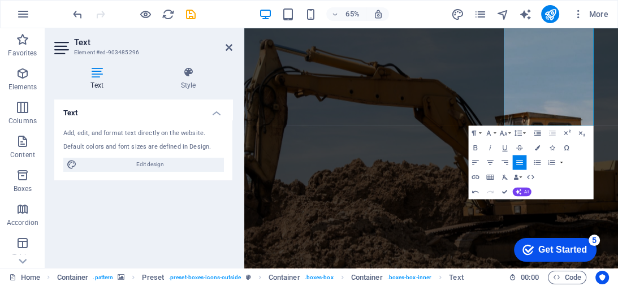
scroll to position [1344, 0]
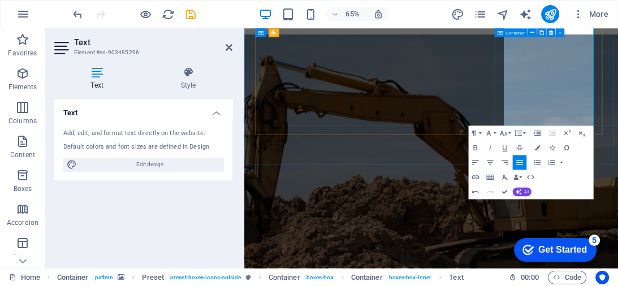
drag, startPoint x: 717, startPoint y: 166, endPoint x: 631, endPoint y: 73, distance: 127.2
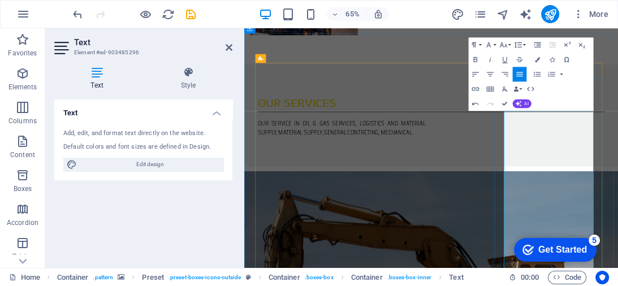
scroll to position [1172, 0]
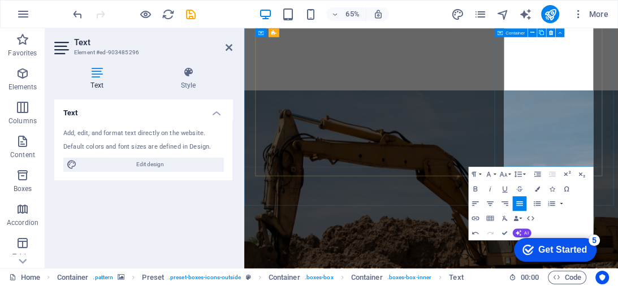
drag, startPoint x: 746, startPoint y: 235, endPoint x: 633, endPoint y: 158, distance: 136.8
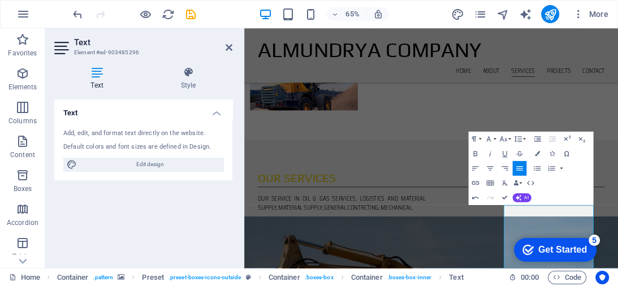
scroll to position [821, 0]
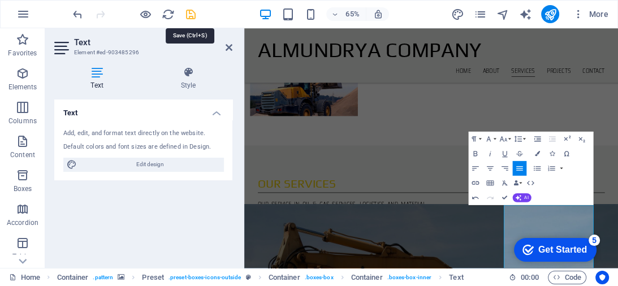
click at [194, 13] on icon "save" at bounding box center [190, 14] width 13 height 13
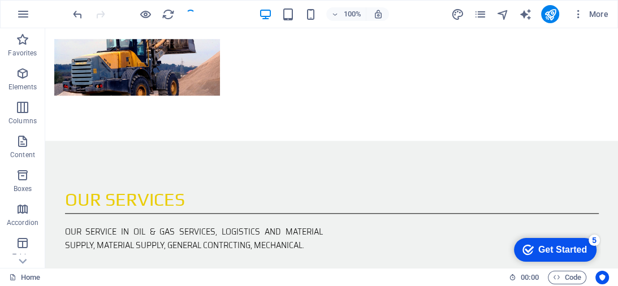
scroll to position [1027, 0]
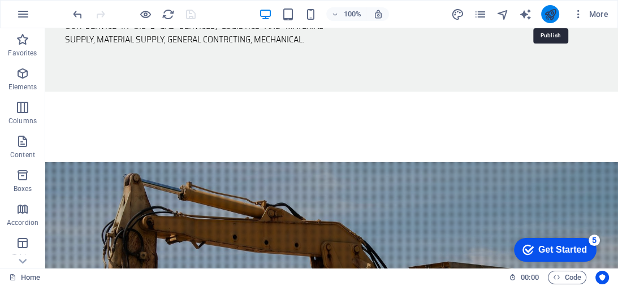
click at [549, 10] on icon "publish" at bounding box center [549, 14] width 13 height 13
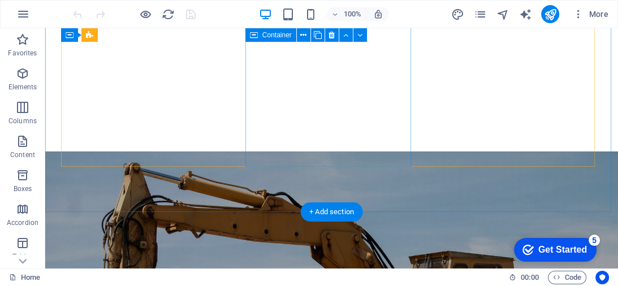
scroll to position [1176, 0]
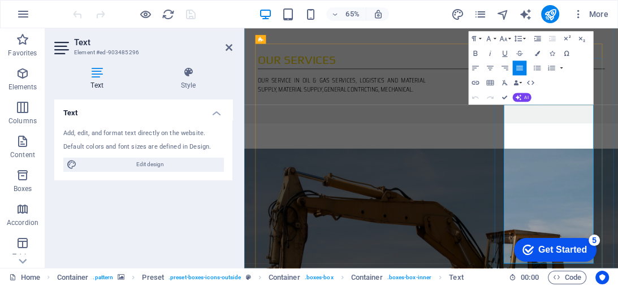
scroll to position [1096, 0]
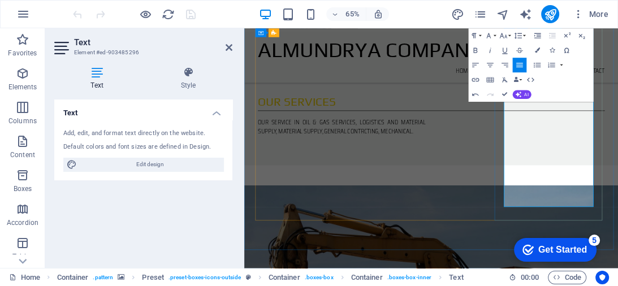
scroll to position [901, 0]
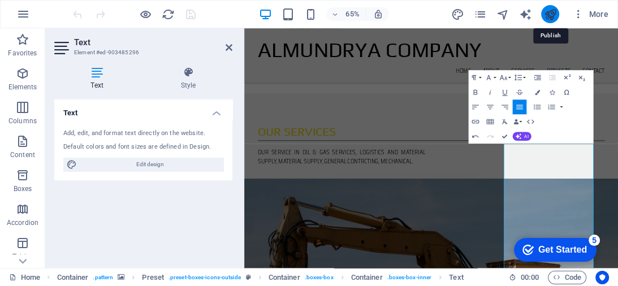
click at [551, 8] on icon "publish" at bounding box center [549, 14] width 13 height 13
